Goal: Navigation & Orientation: Find specific page/section

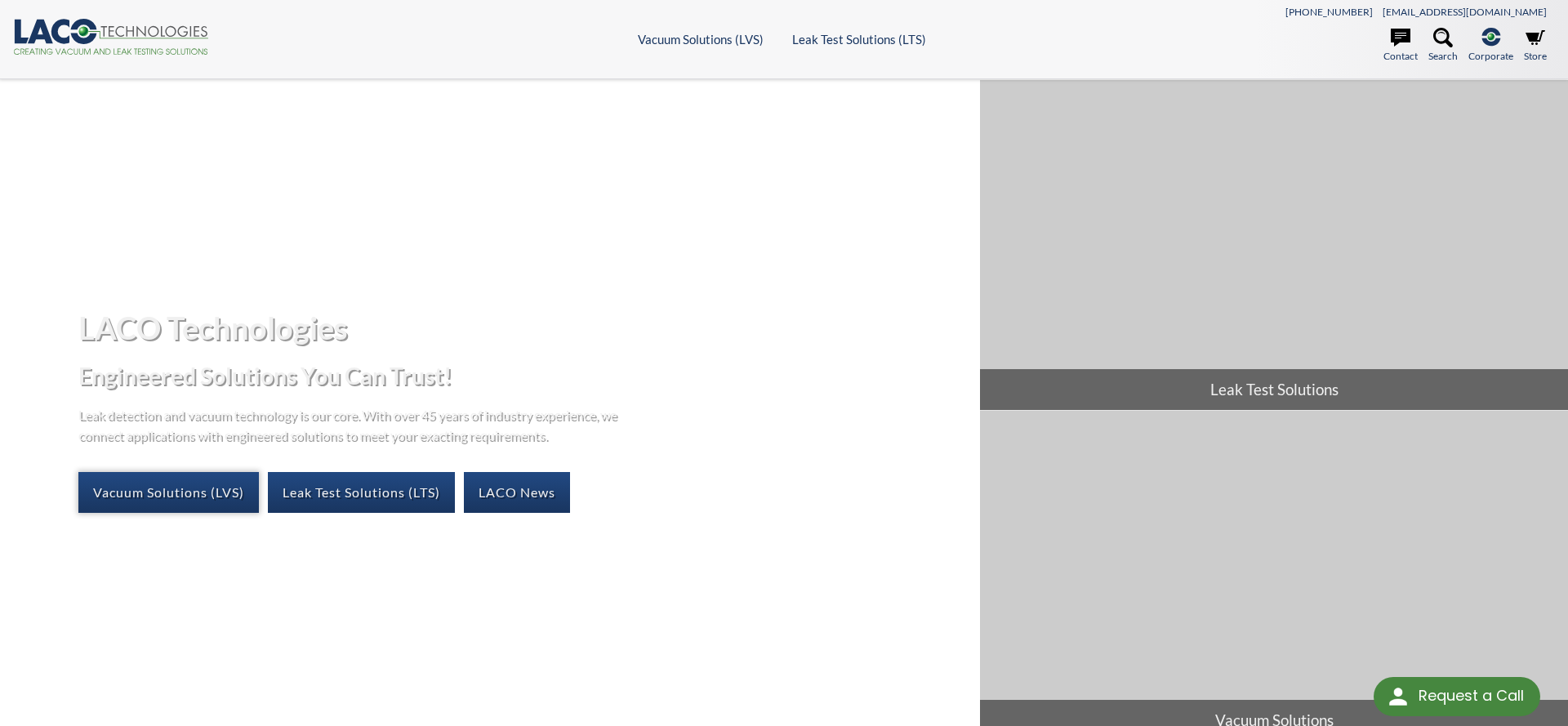
click at [184, 494] on link "Vacuum Solutions (LVS)" at bounding box center [168, 493] width 180 height 41
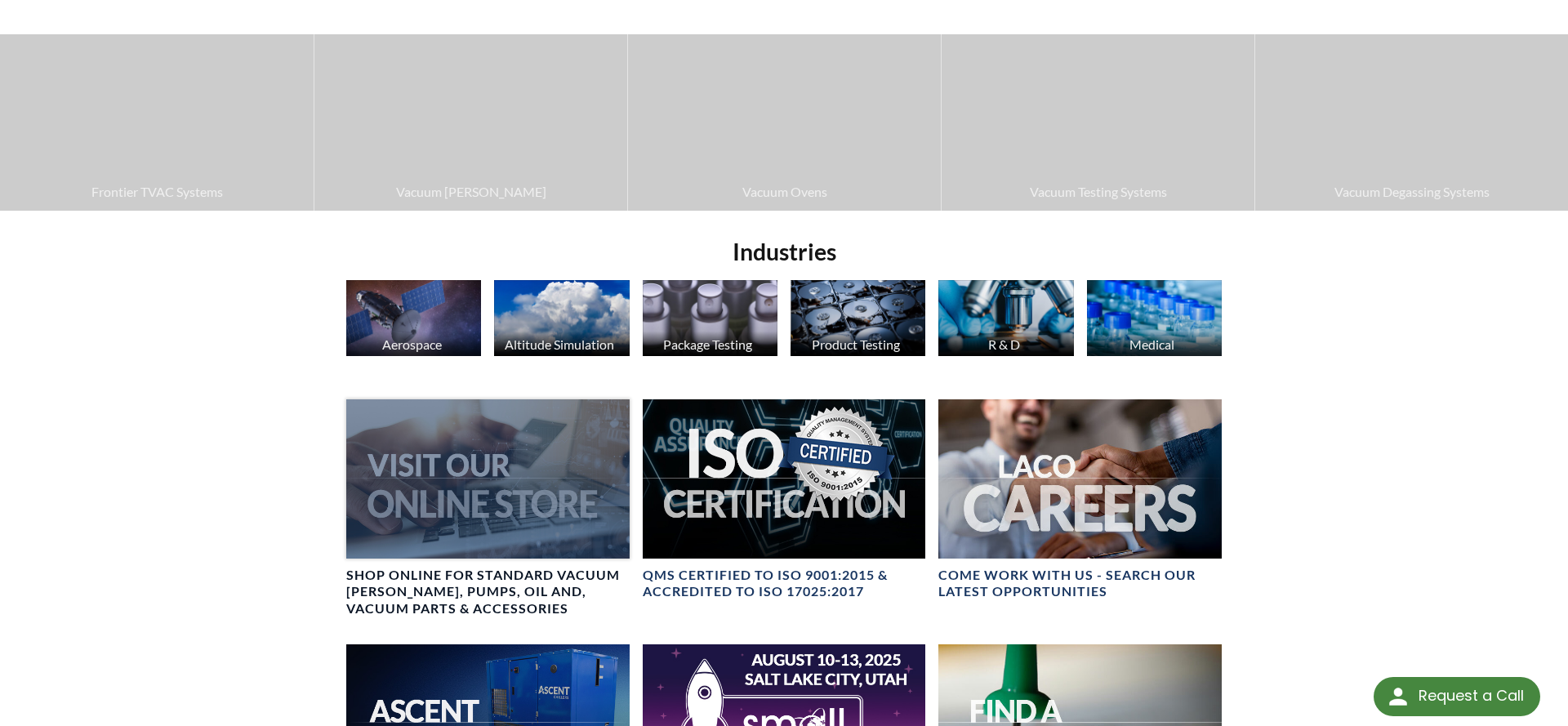
scroll to position [518, 0]
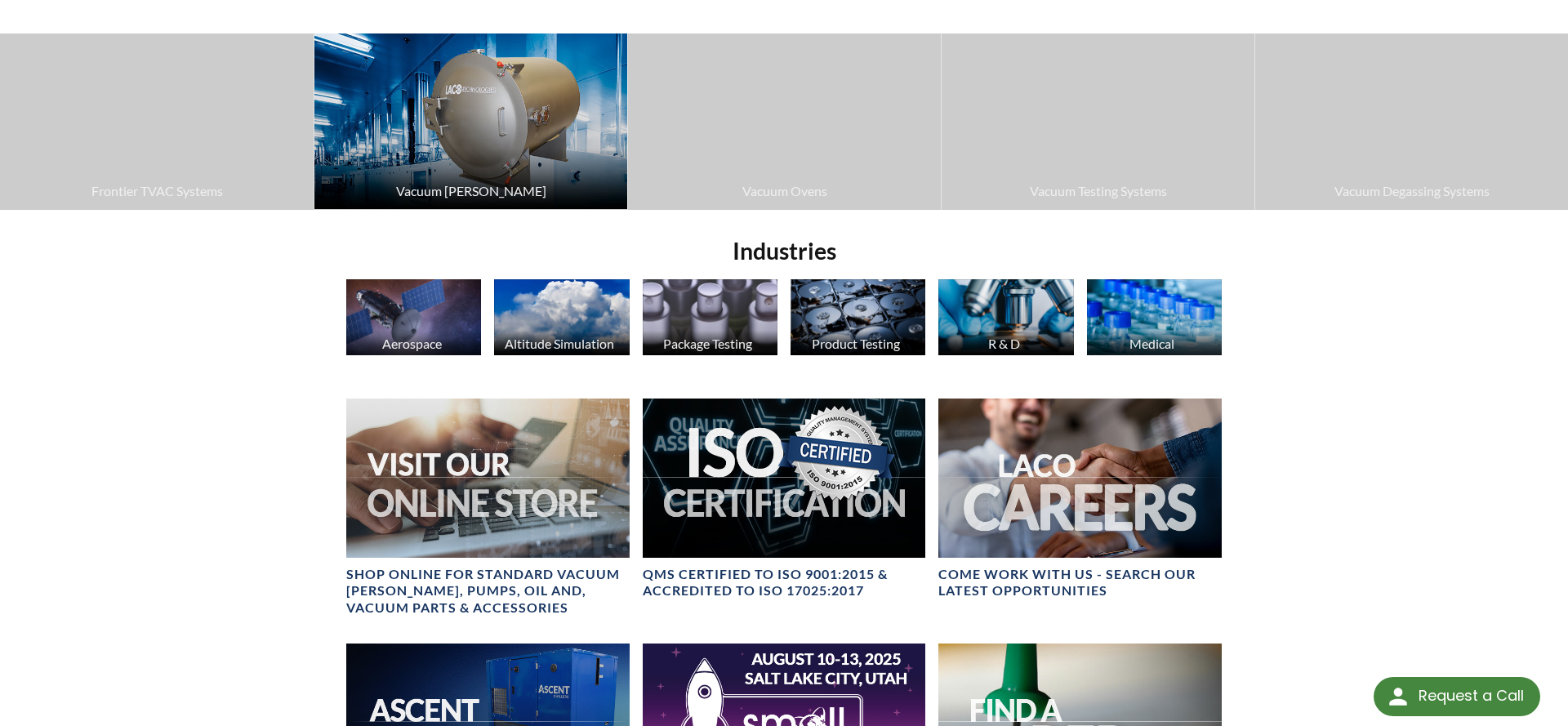
click at [537, 123] on img at bounding box center [471, 121] width 312 height 176
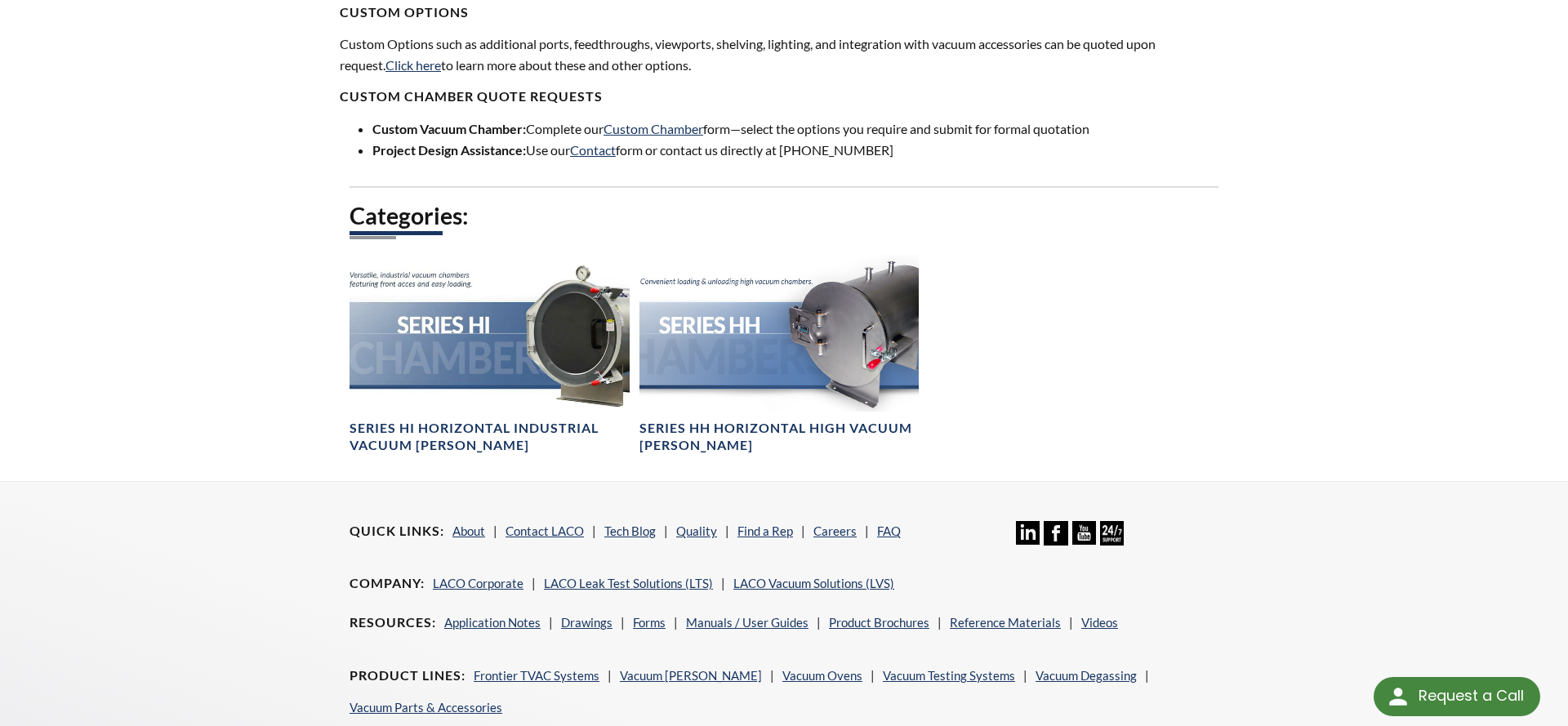
scroll to position [1096, 0]
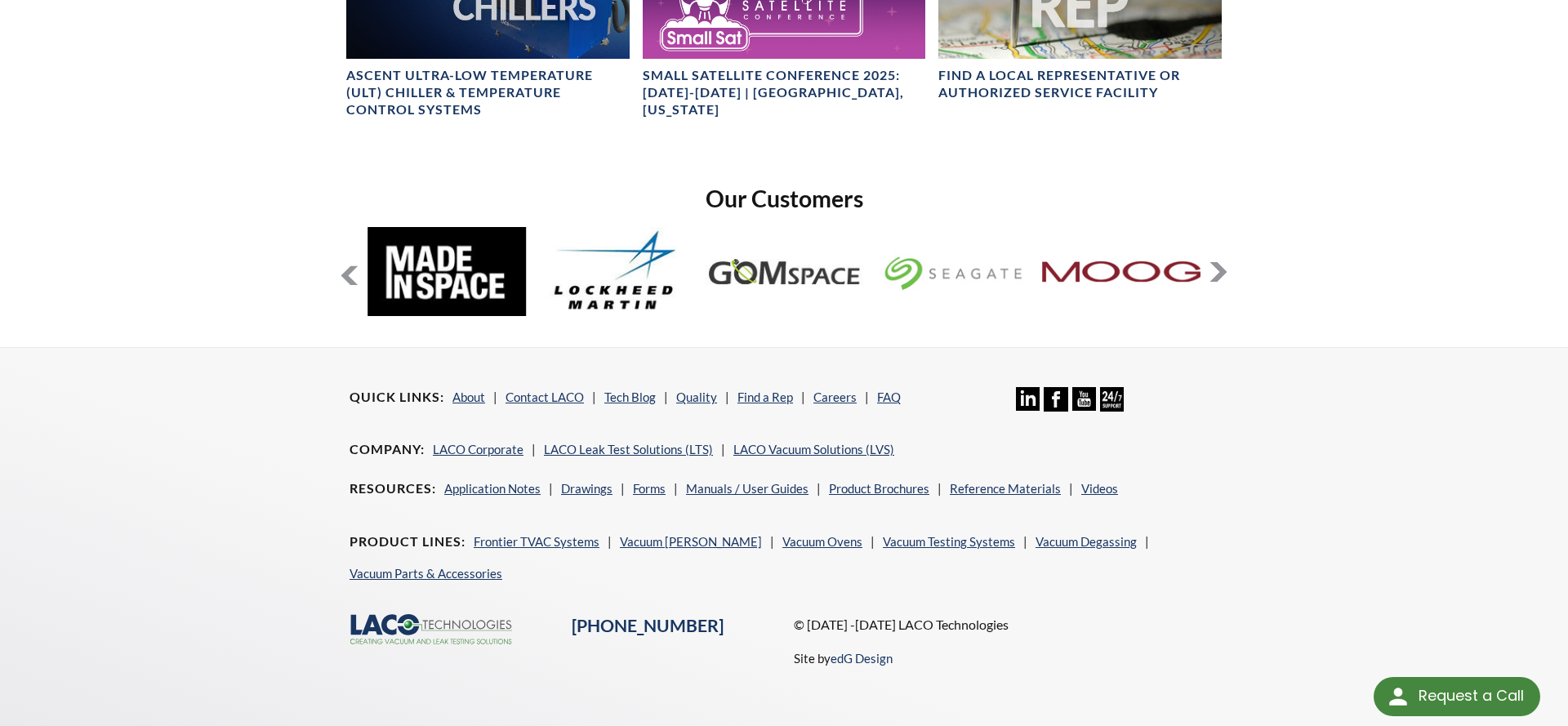
scroll to position [1259, 0]
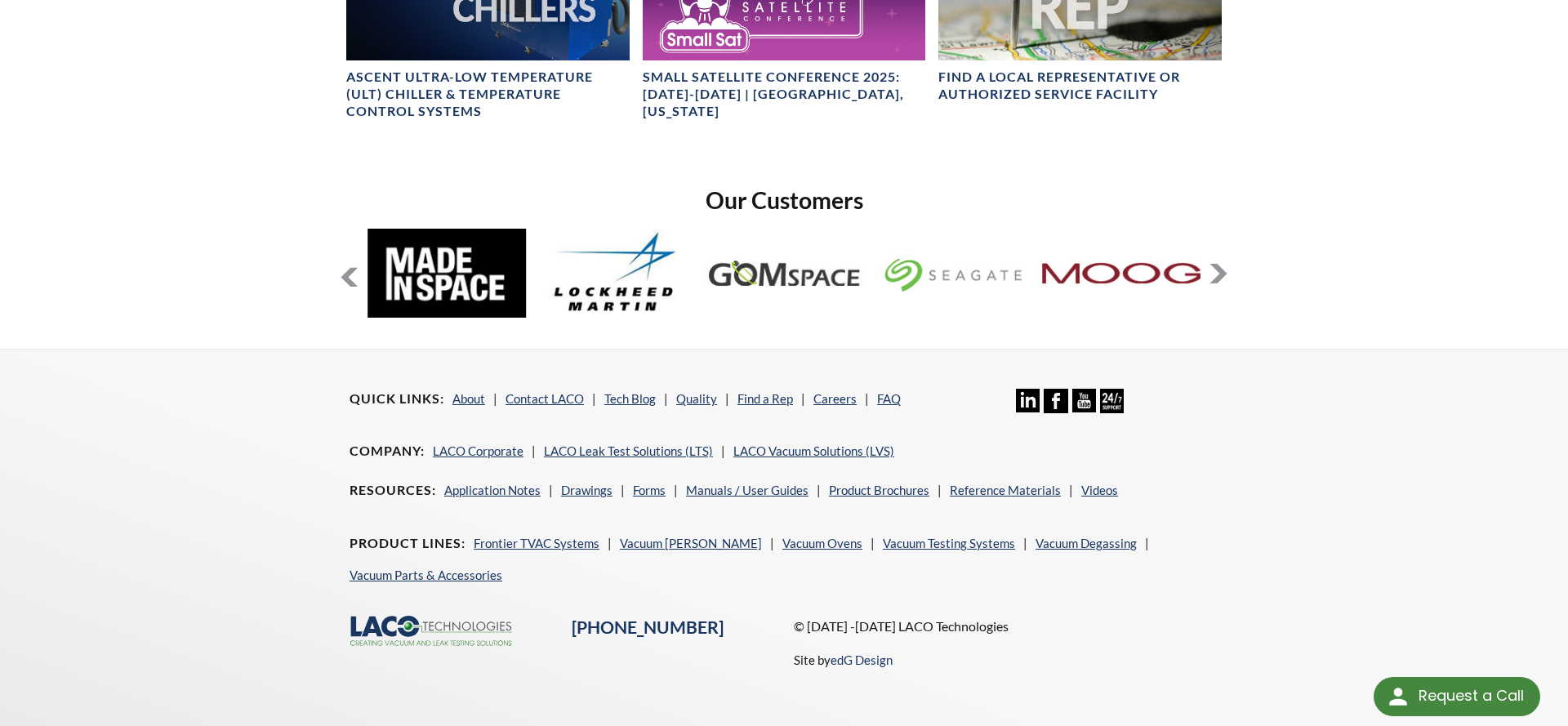
click at [1214, 267] on button at bounding box center [1218, 273] width 20 height 20
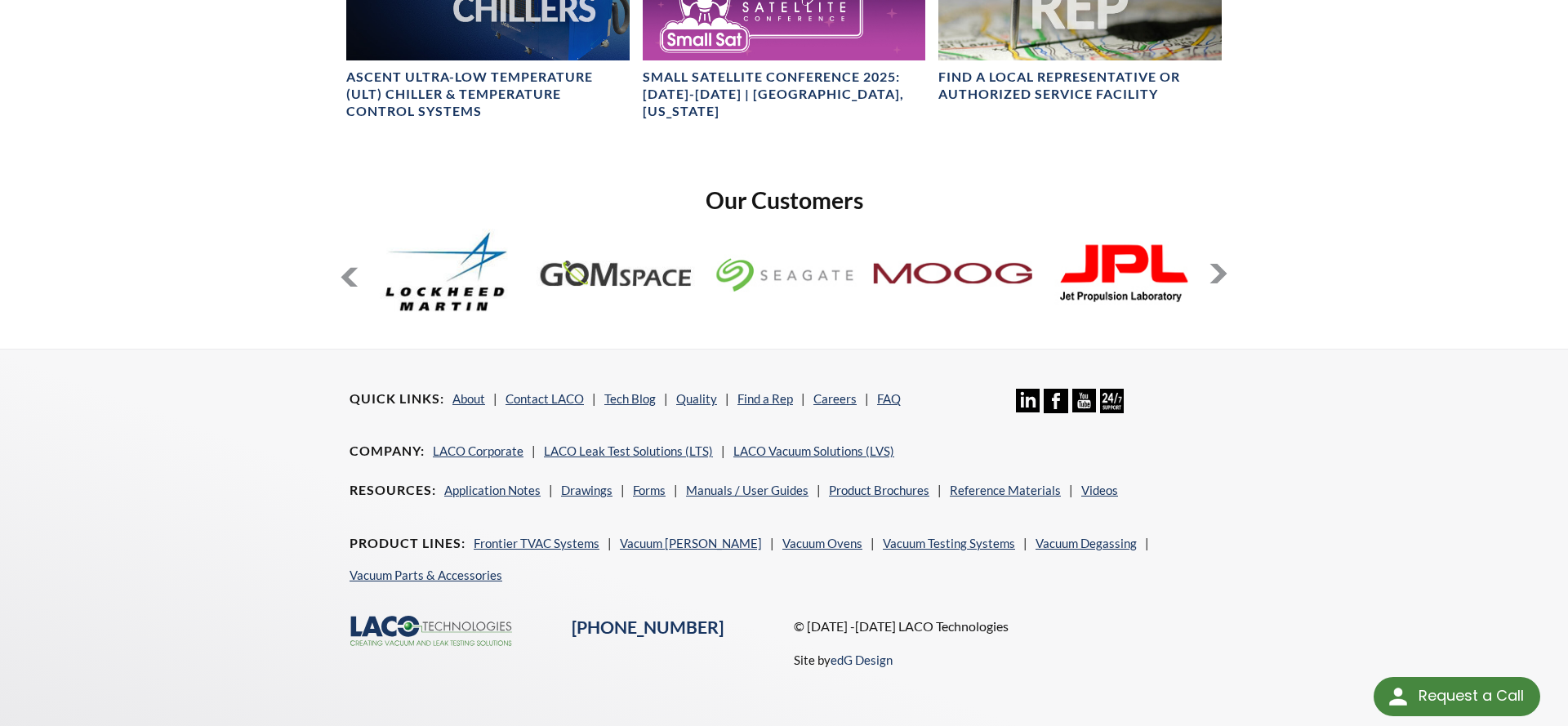
click at [1214, 267] on button at bounding box center [1218, 273] width 20 height 20
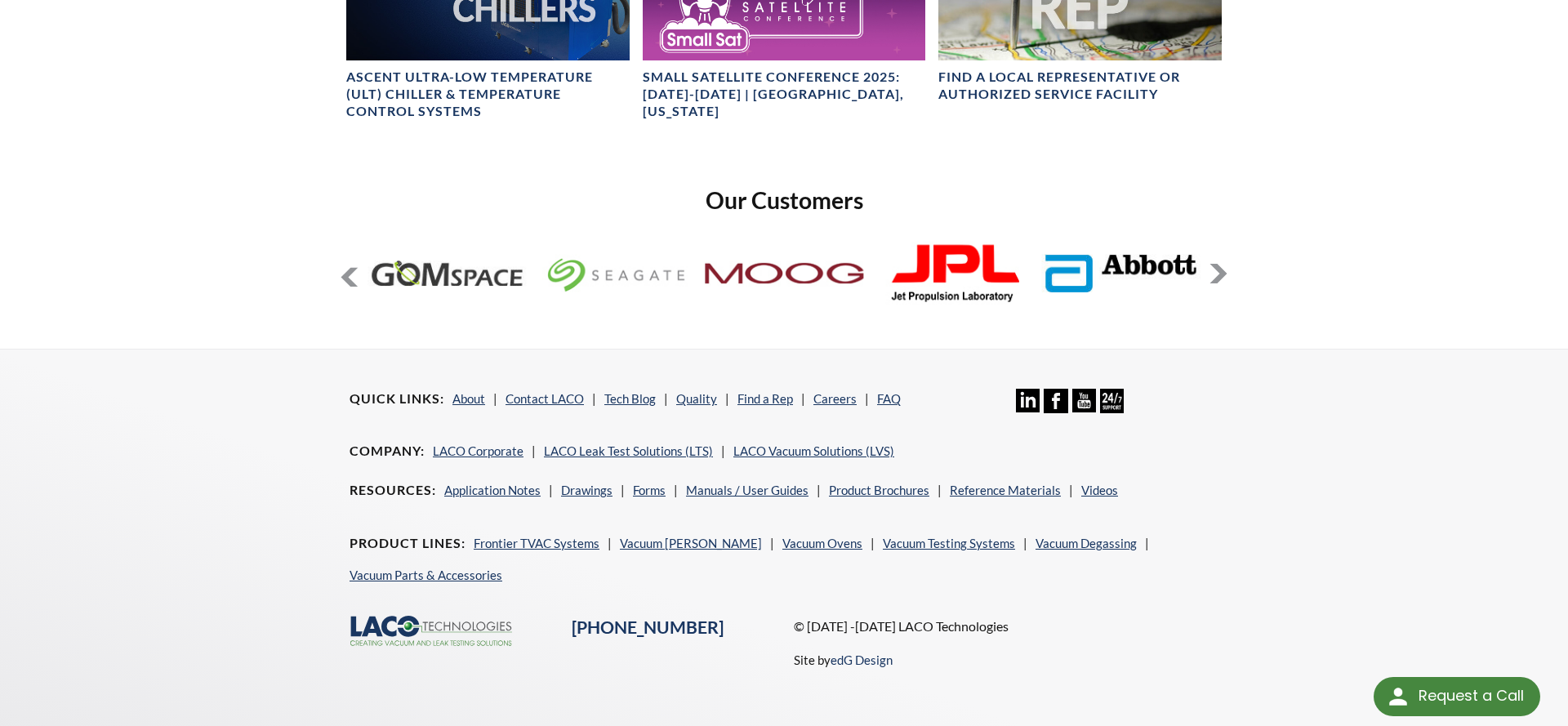
click at [1214, 267] on button at bounding box center [1218, 273] width 20 height 20
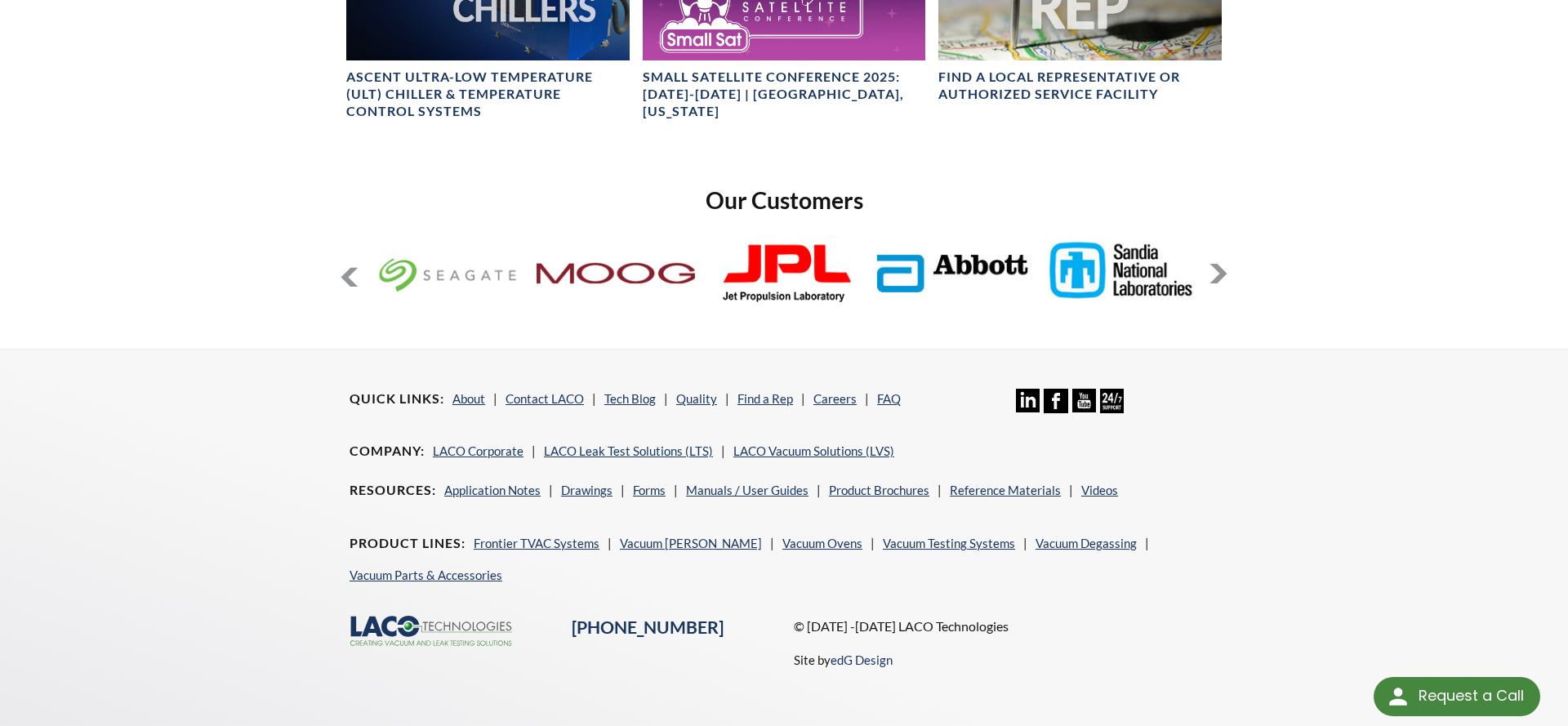
click at [1214, 267] on button at bounding box center [1218, 273] width 20 height 20
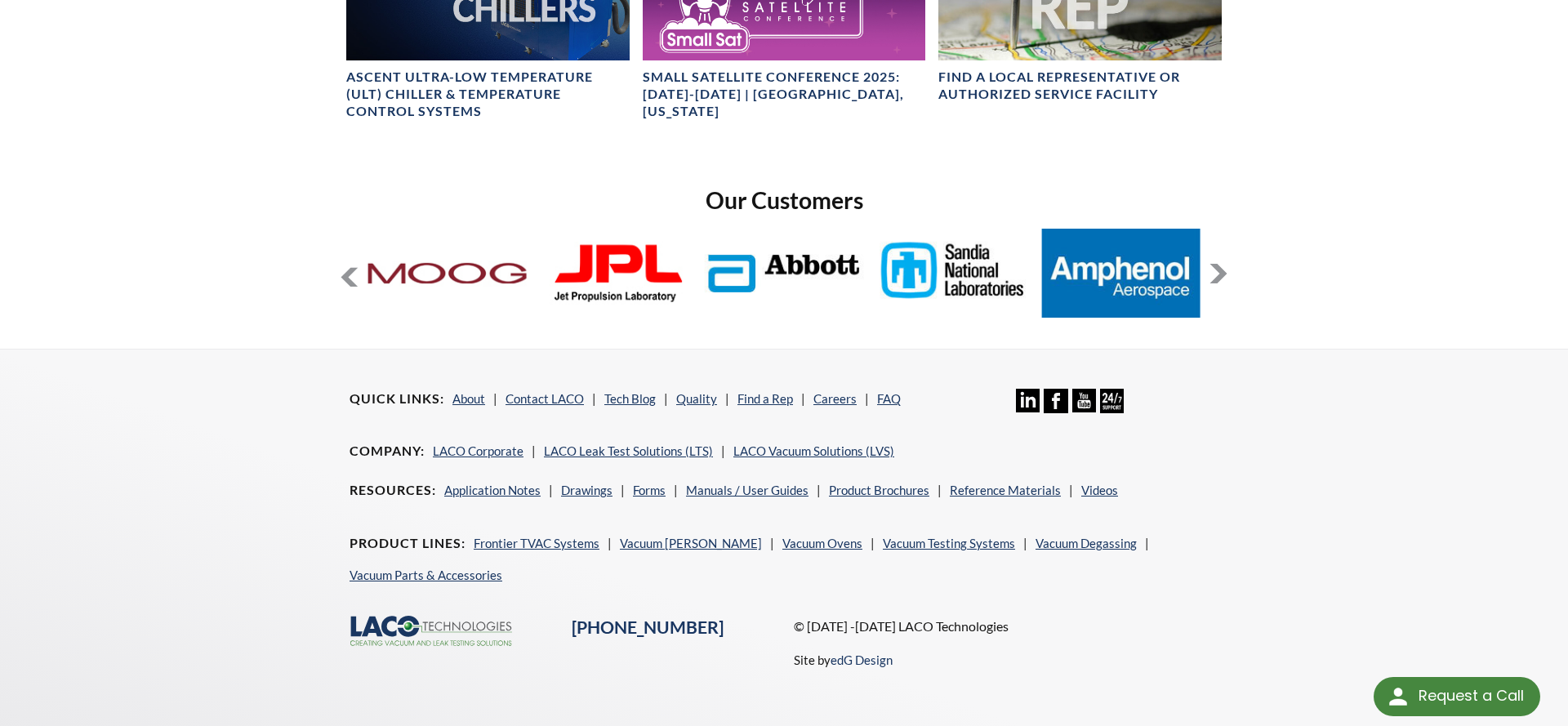
click at [1214, 267] on button at bounding box center [1218, 273] width 20 height 20
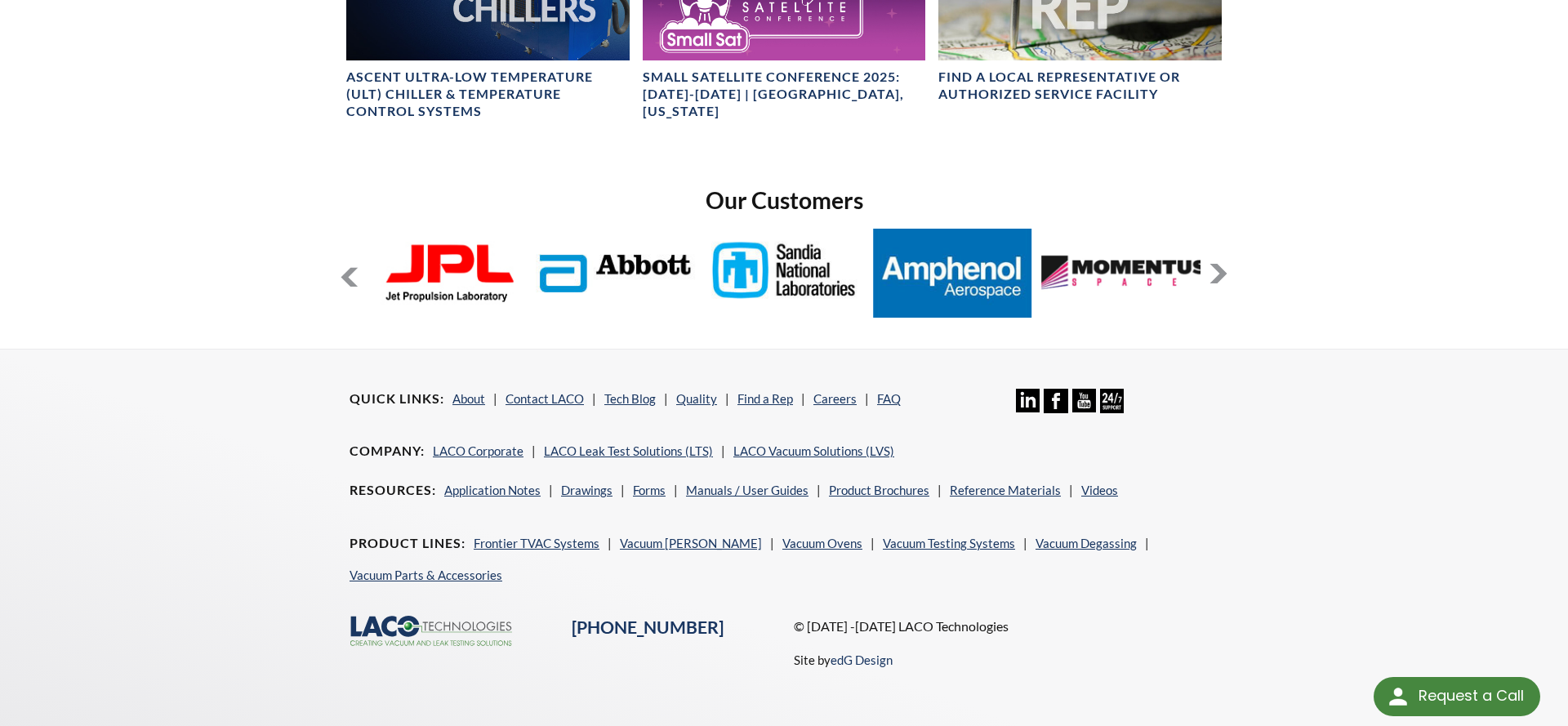
click at [1214, 267] on button at bounding box center [1218, 273] width 20 height 20
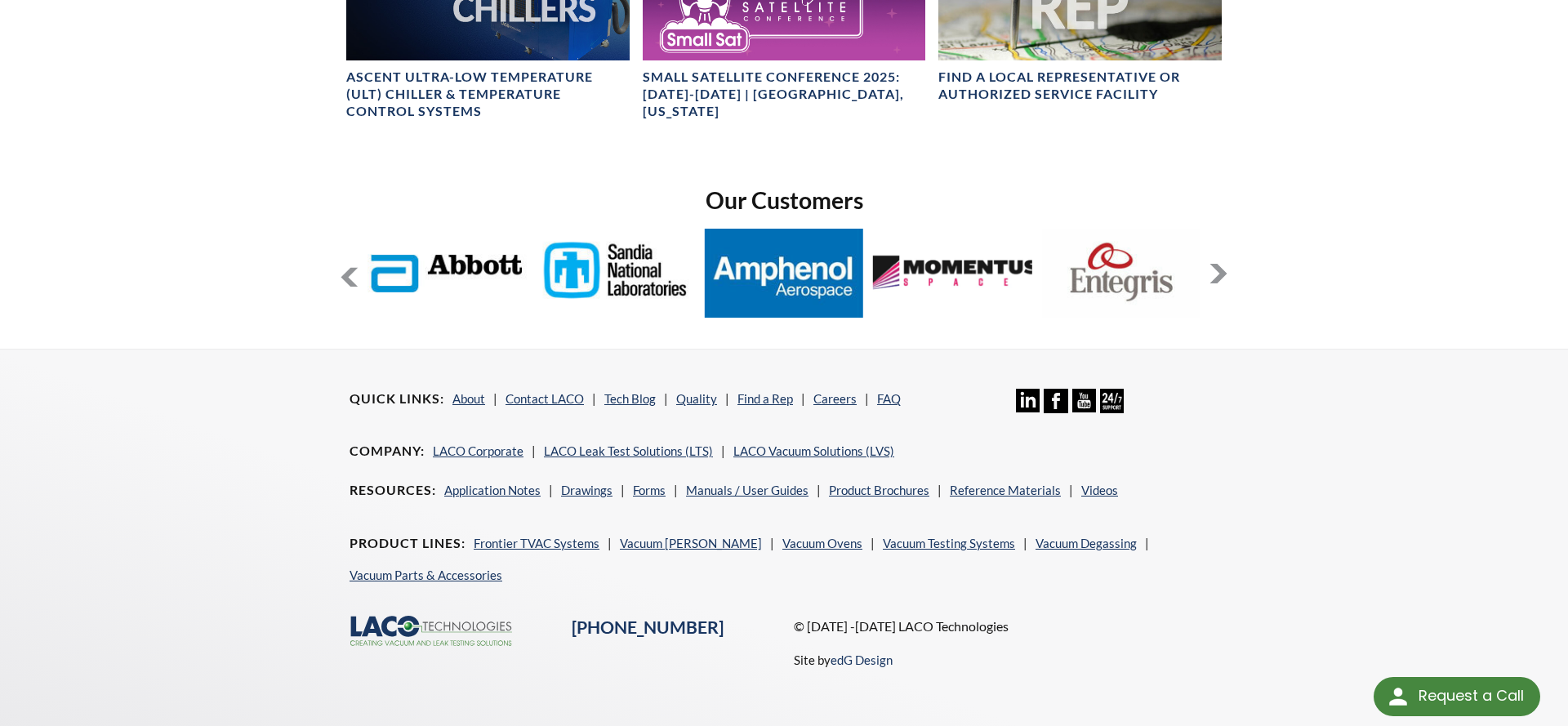
click at [1214, 267] on button at bounding box center [1218, 273] width 20 height 20
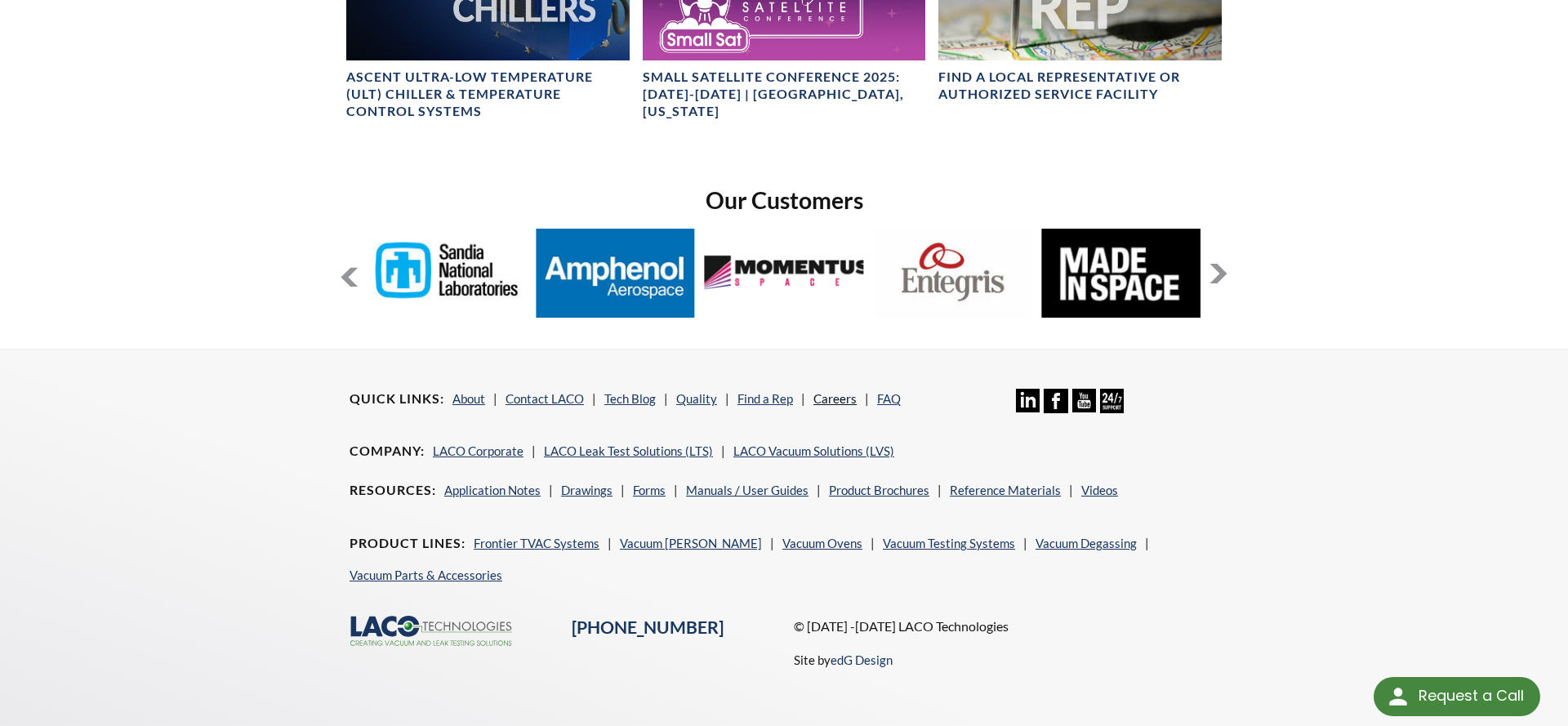
click at [832, 398] on link "Careers" at bounding box center [835, 399] width 44 height 15
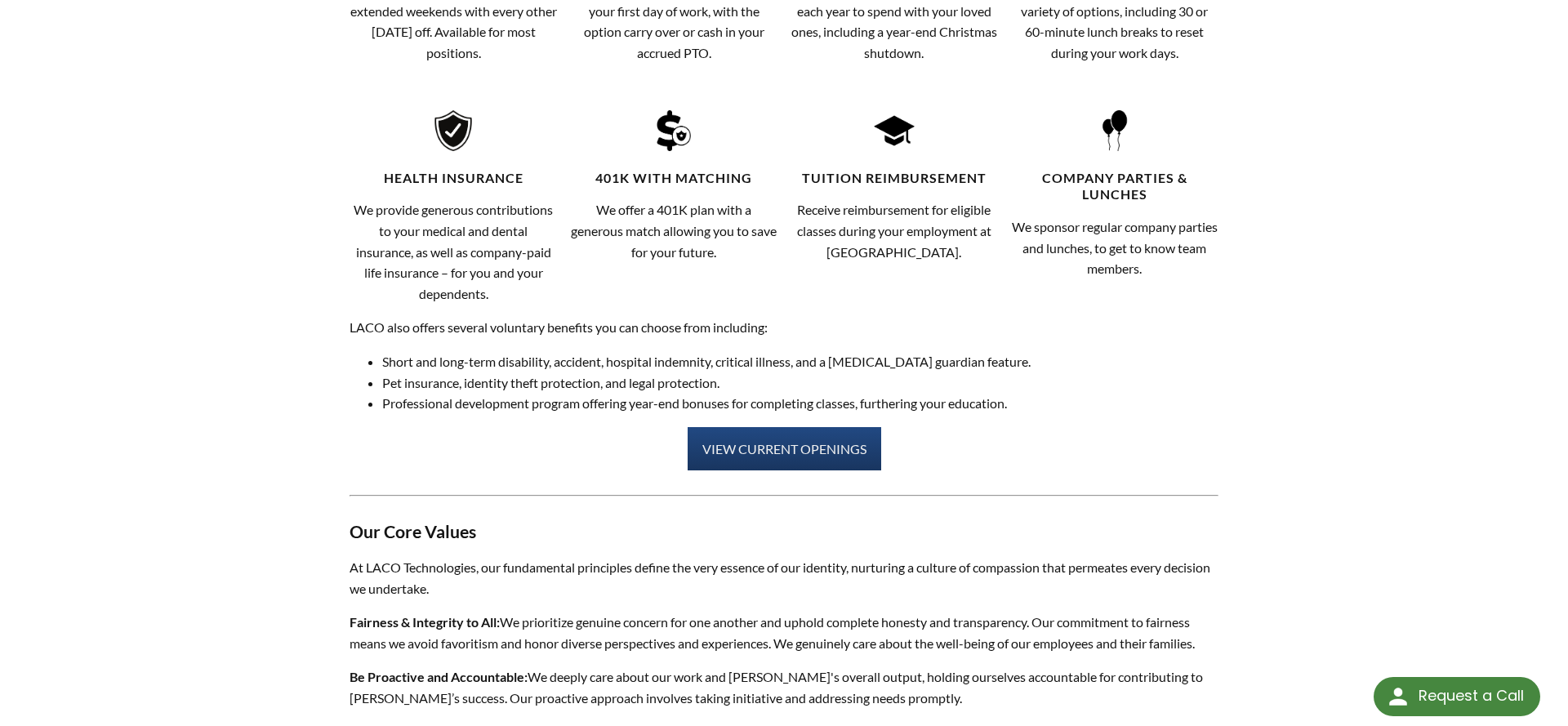
scroll to position [881, 0]
click at [794, 427] on link "VIEW CURRENT OPENINGS" at bounding box center [784, 447] width 193 height 44
